Goal: Task Accomplishment & Management: Manage account settings

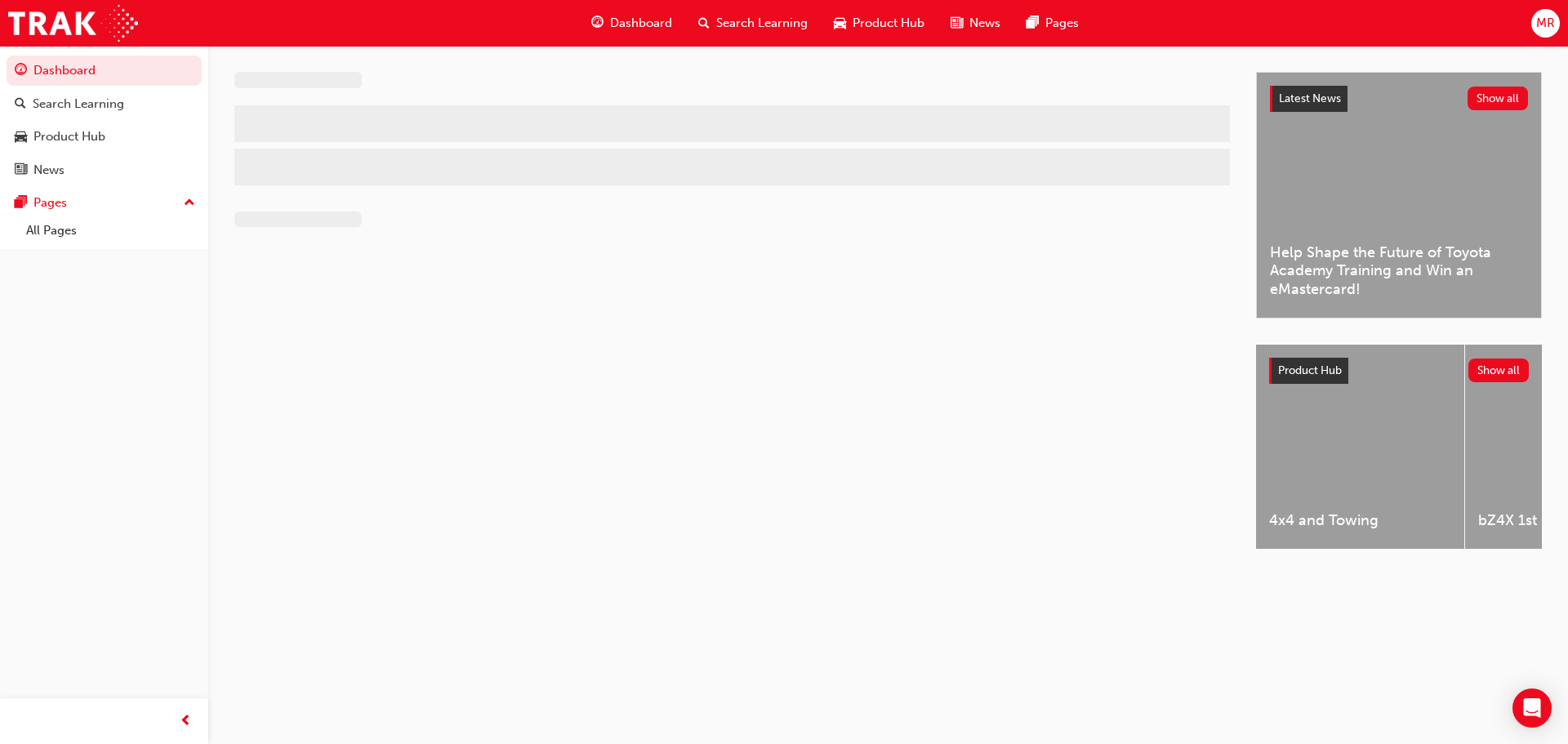
click at [1532, 32] on button "MR" at bounding box center [1546, 23] width 28 height 28
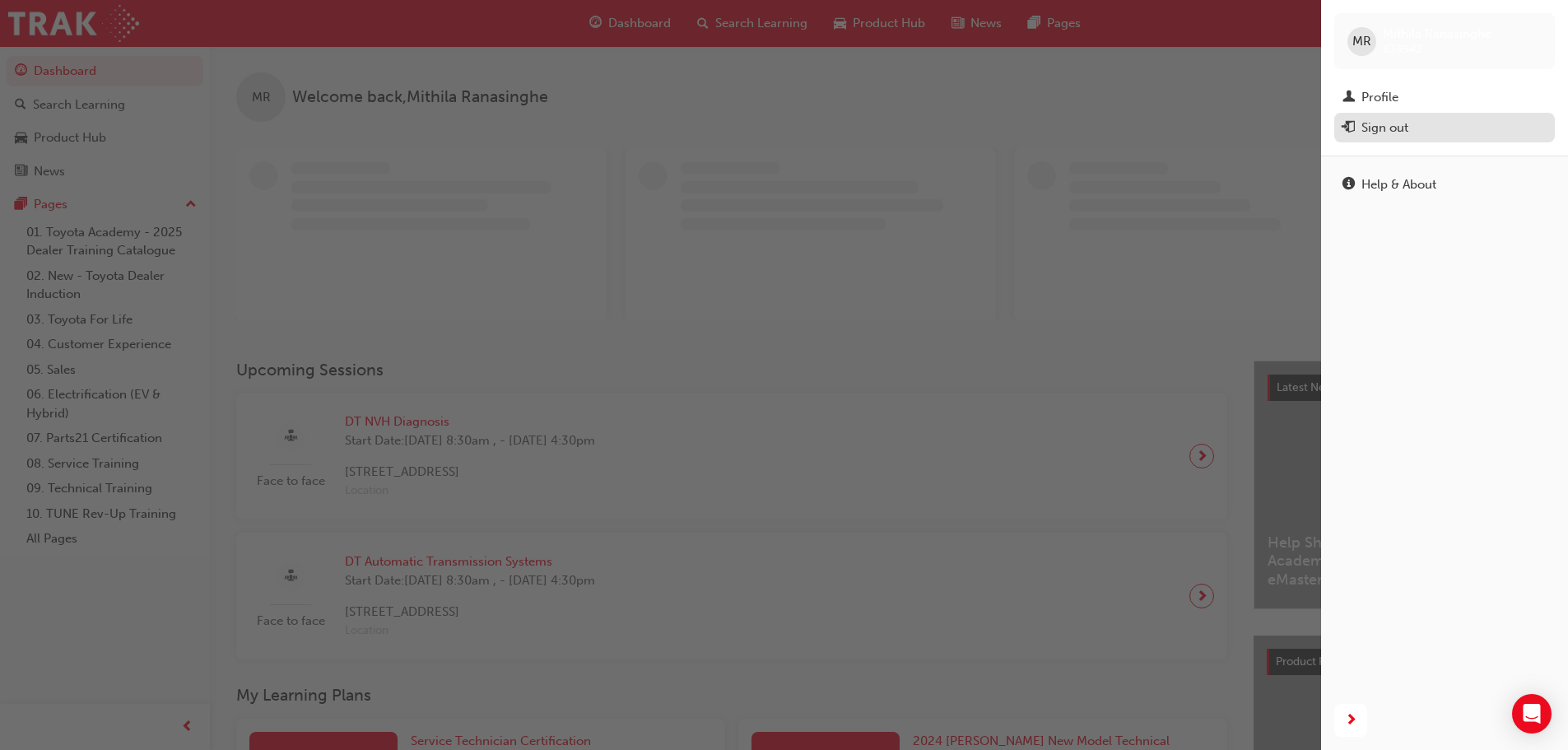
click at [1429, 135] on div "Sign out" at bounding box center [1444, 128] width 204 height 21
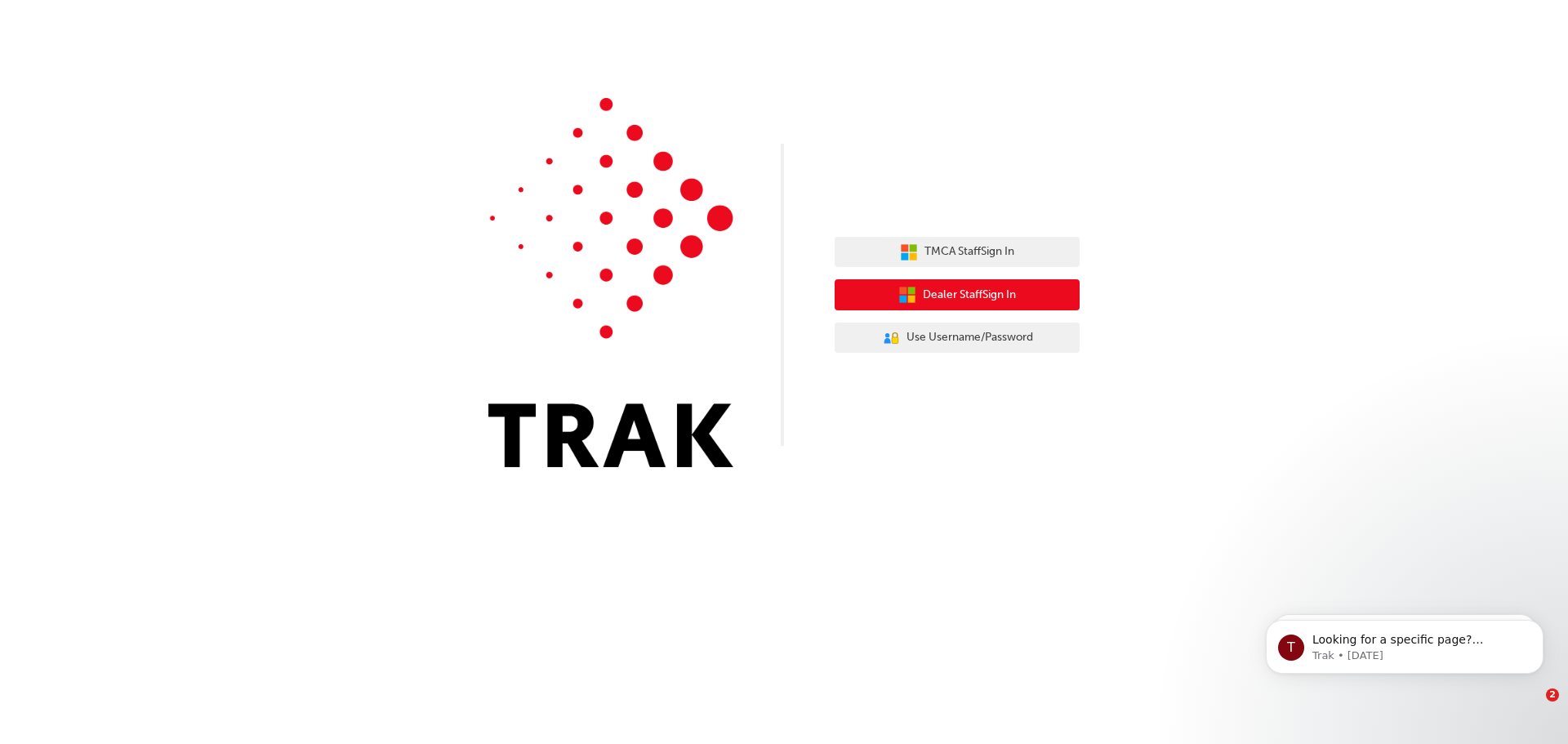
click at [985, 286] on span "Dealer Staff Sign In" at bounding box center [969, 295] width 93 height 19
